Goal: Task Accomplishment & Management: Complete application form

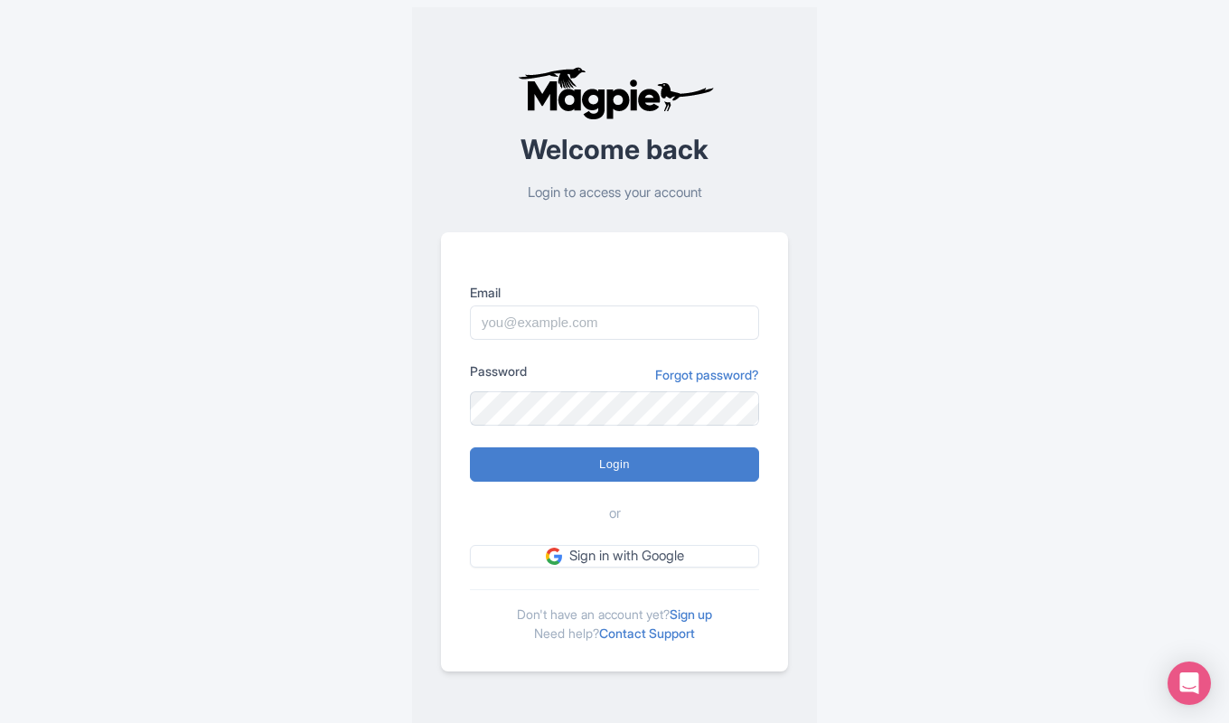
click at [709, 616] on link "Sign up" at bounding box center [691, 614] width 42 height 15
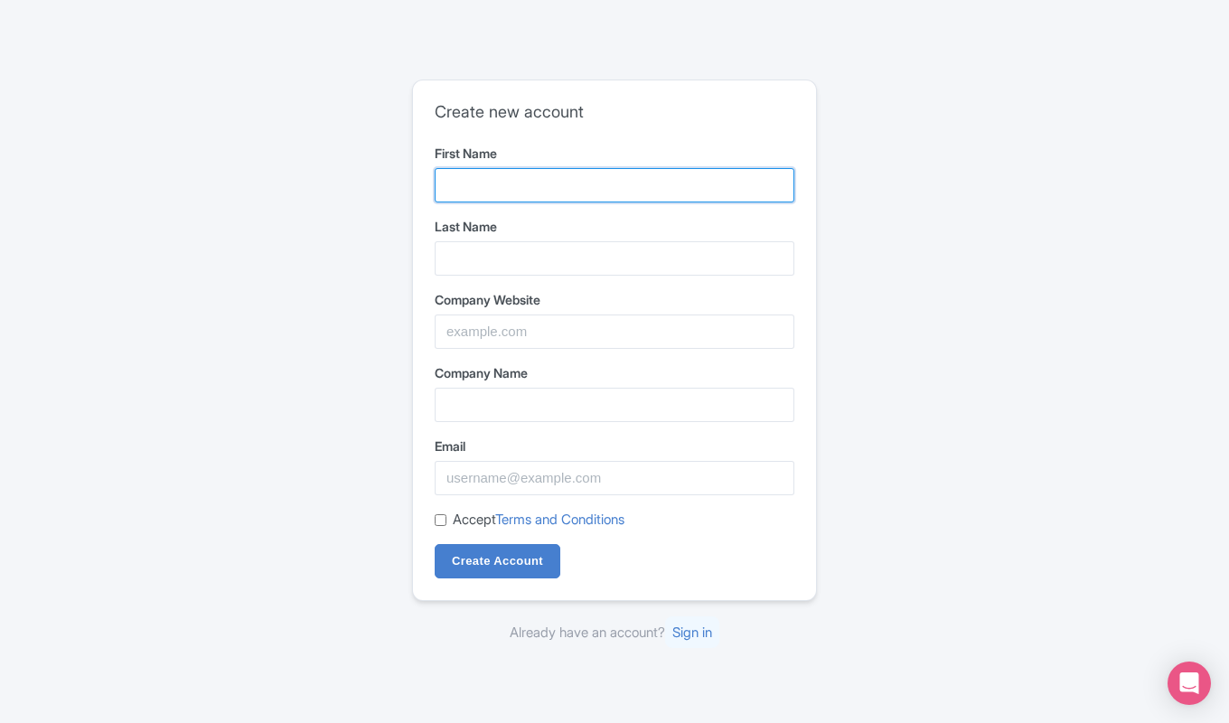
click at [501, 179] on input "First Name" at bounding box center [615, 185] width 360 height 34
type input "[PERSON_NAME]"
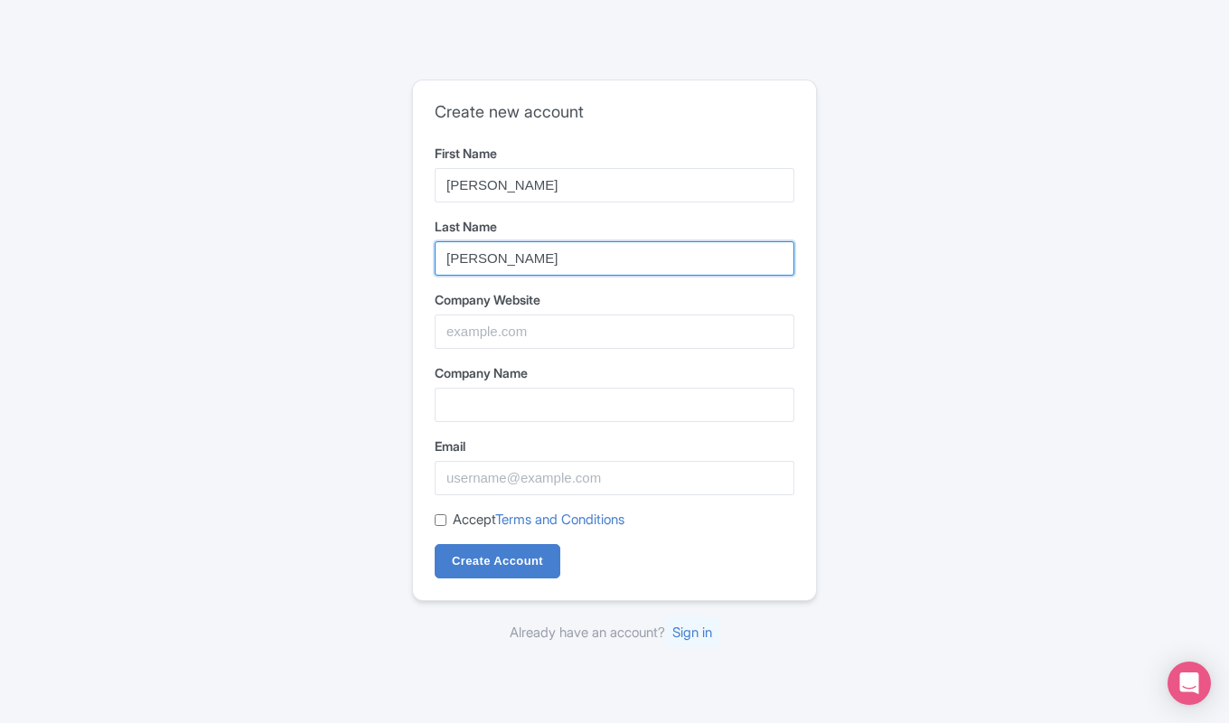
type input "[PERSON_NAME]"
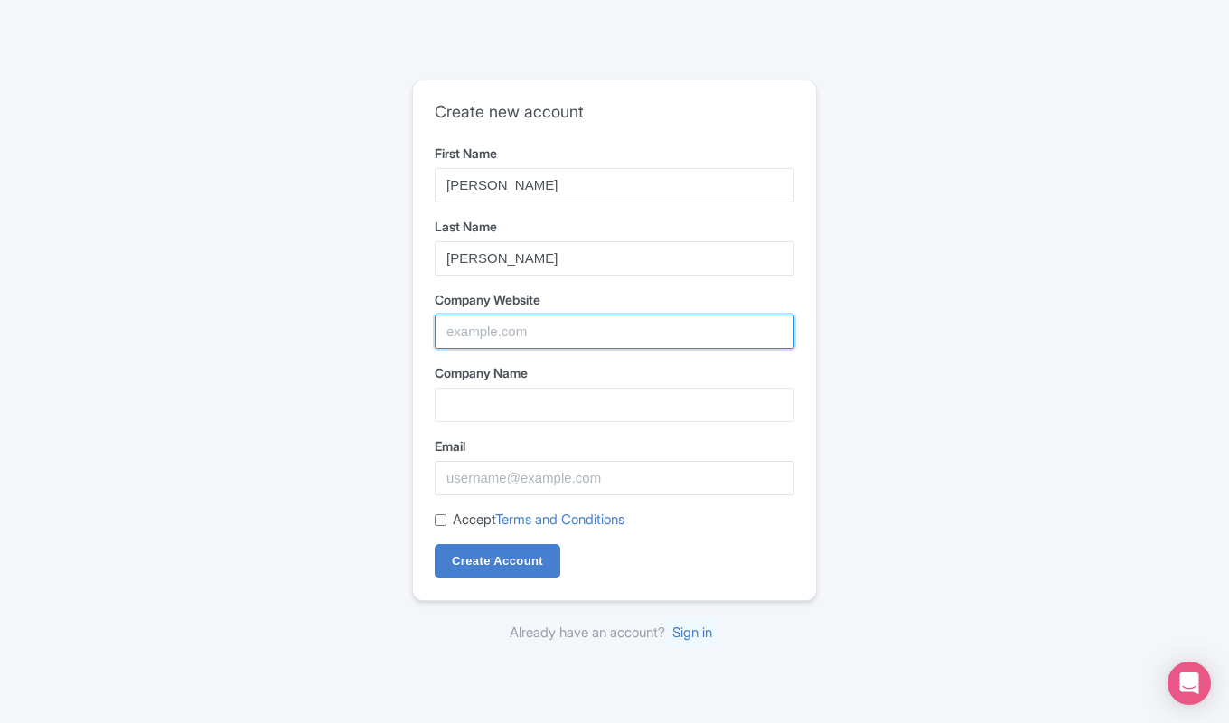
click at [462, 318] on input "Company Website" at bounding box center [615, 332] width 360 height 34
type input "alcudia-boat-rental.com"
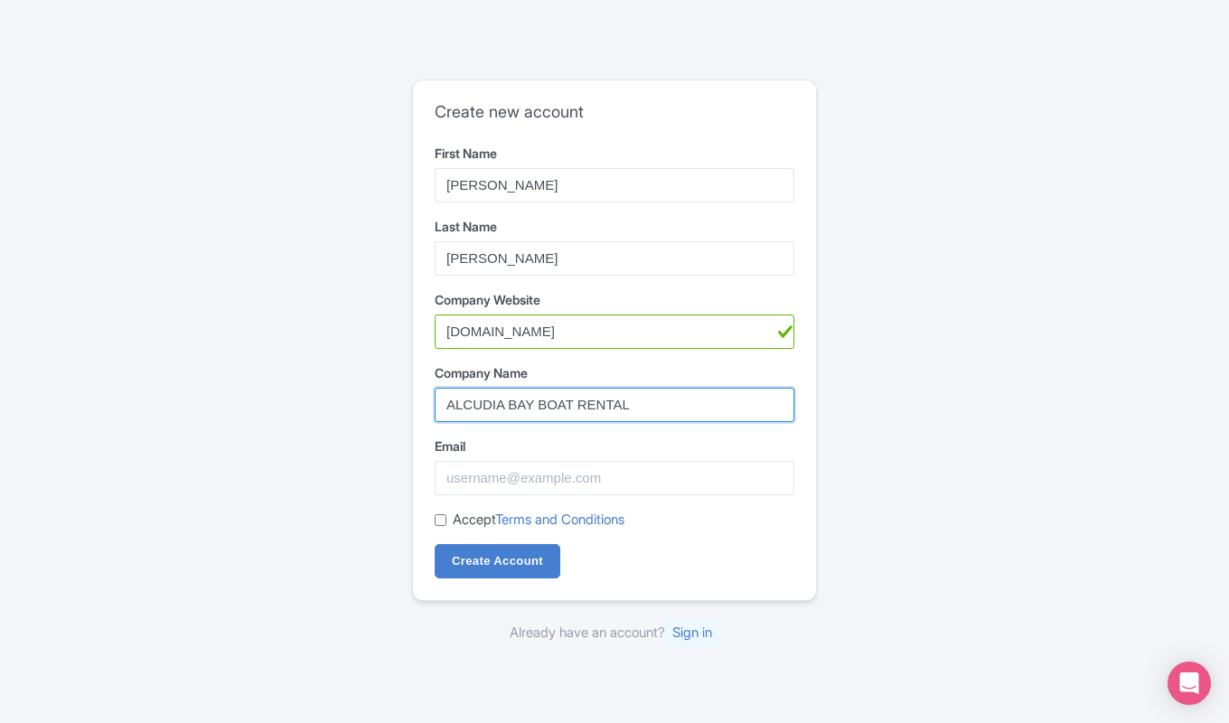
type input "ALCUDIA BAY BOAT RENTAL"
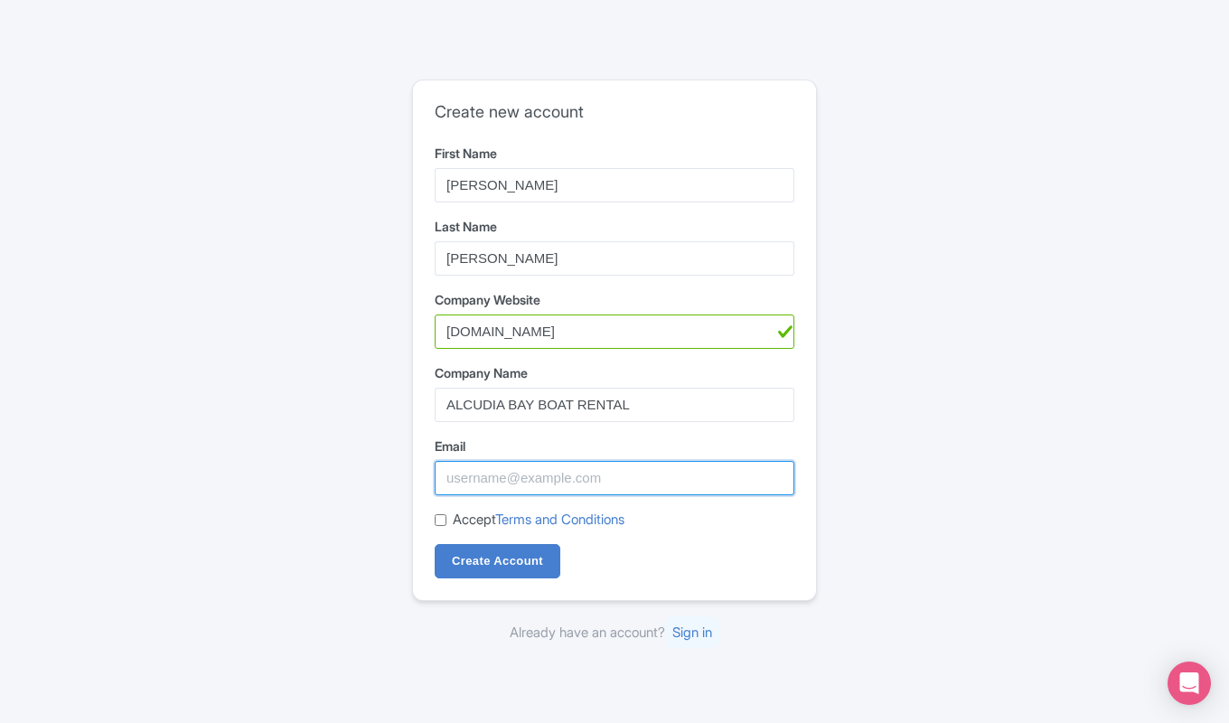
click at [473, 476] on input "Email" at bounding box center [615, 478] width 360 height 34
type input "info@alcudia-boat-rental.com"
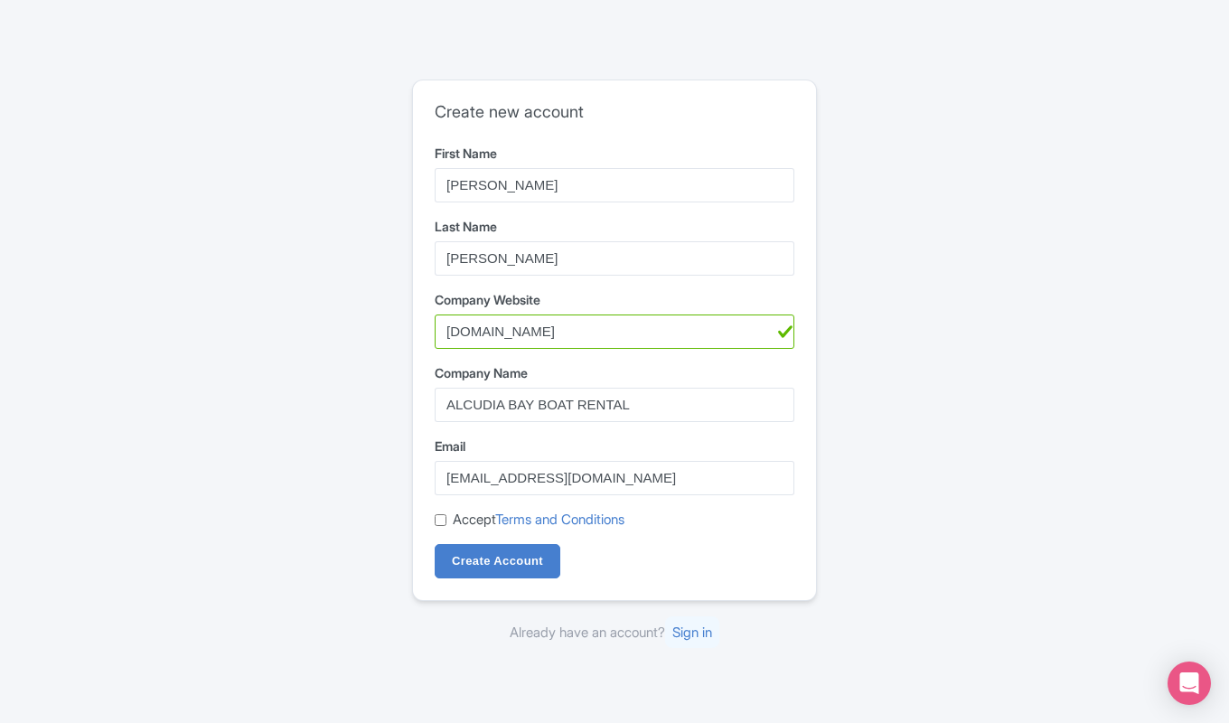
click at [443, 519] on input "Accept Terms and Conditions" at bounding box center [441, 520] width 12 height 12
checkbox input "true"
click at [499, 559] on input "Create Account" at bounding box center [498, 561] width 126 height 34
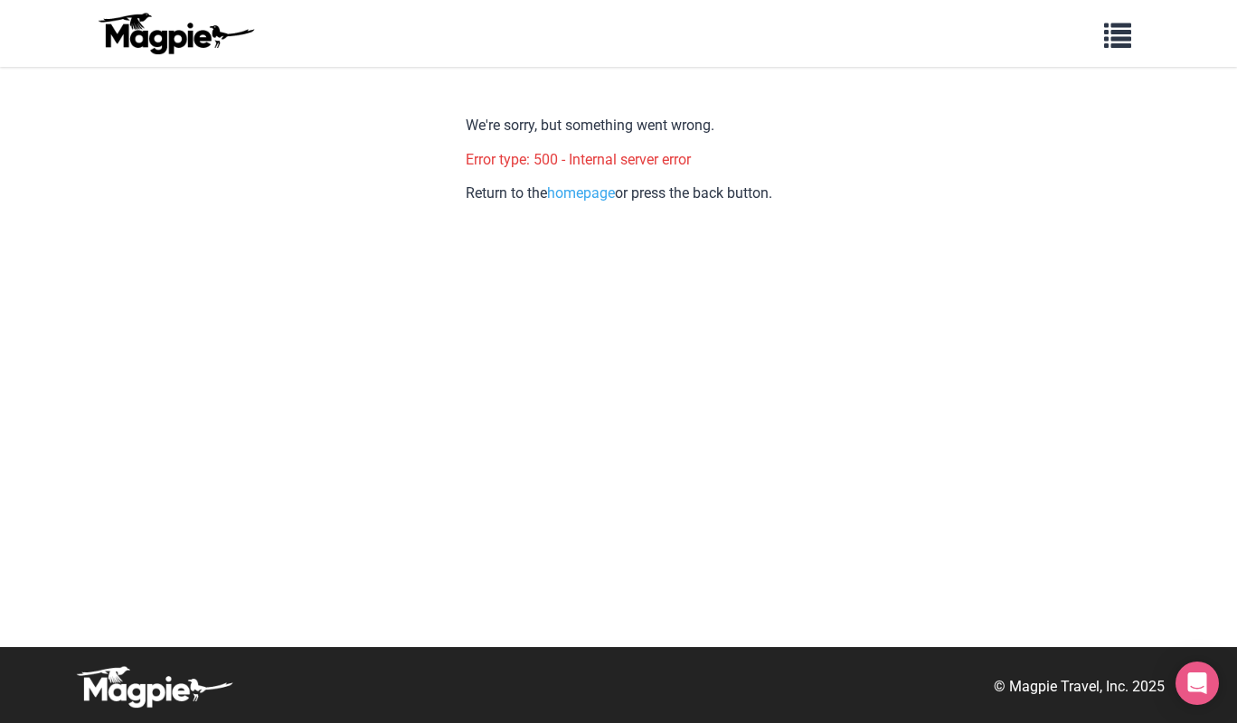
click at [594, 192] on link "homepage" at bounding box center [581, 192] width 68 height 17
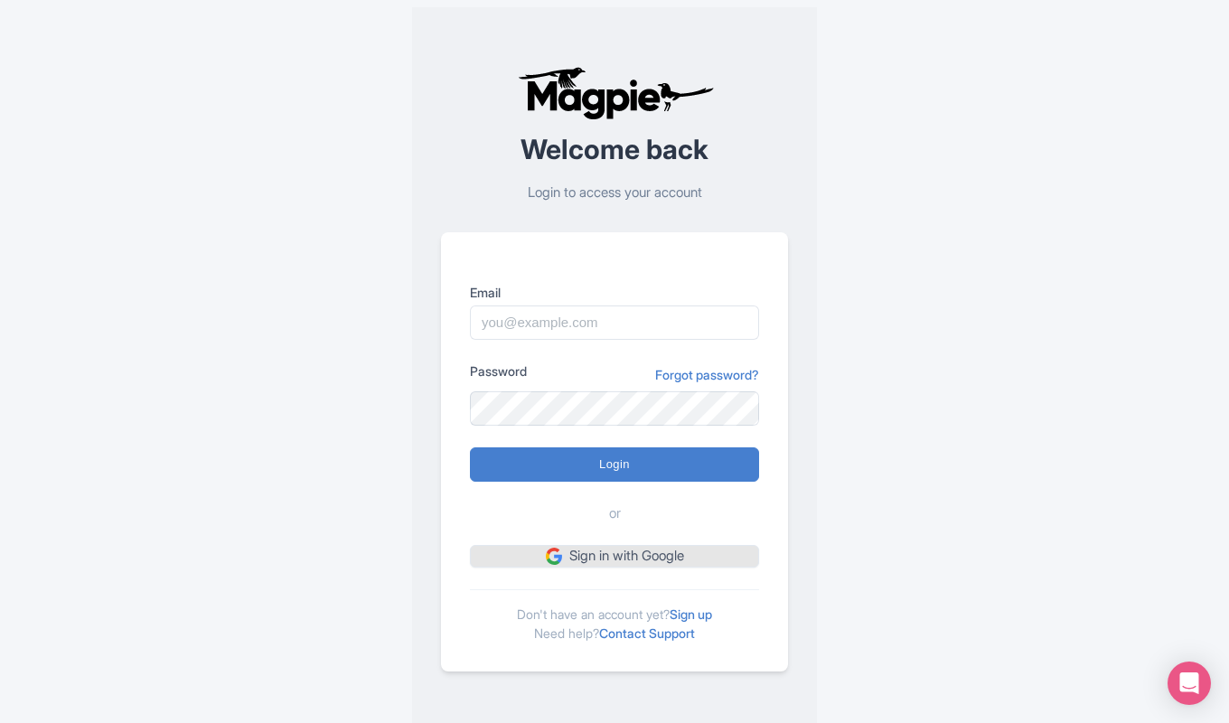
click at [628, 553] on link "Sign in with Google" at bounding box center [614, 556] width 289 height 23
